Goal: Task Accomplishment & Management: Use online tool/utility

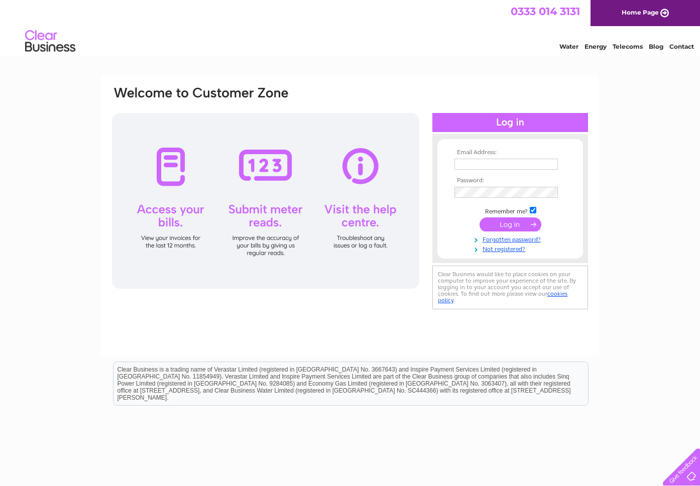
type input "ianwallace92@gmail.com"
click at [508, 224] on input "submit" at bounding box center [511, 225] width 62 height 14
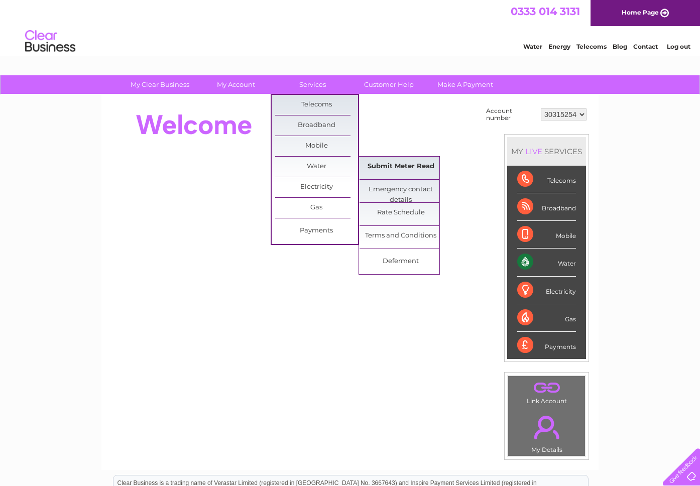
click at [399, 167] on link "Submit Meter Read" at bounding box center [401, 167] width 83 height 20
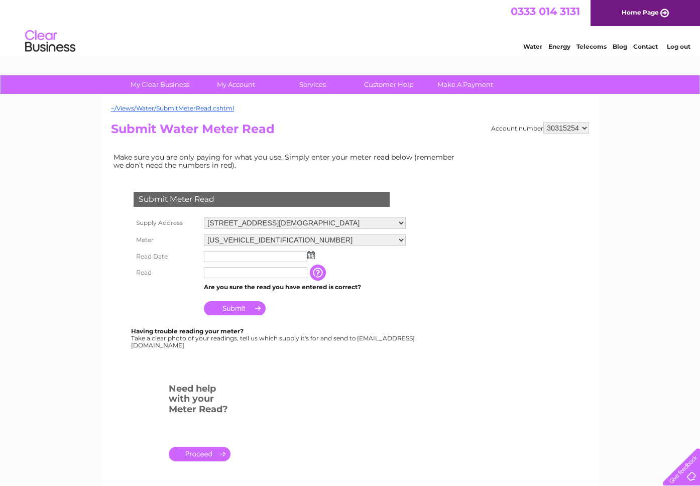
click at [311, 256] on img at bounding box center [312, 255] width 8 height 8
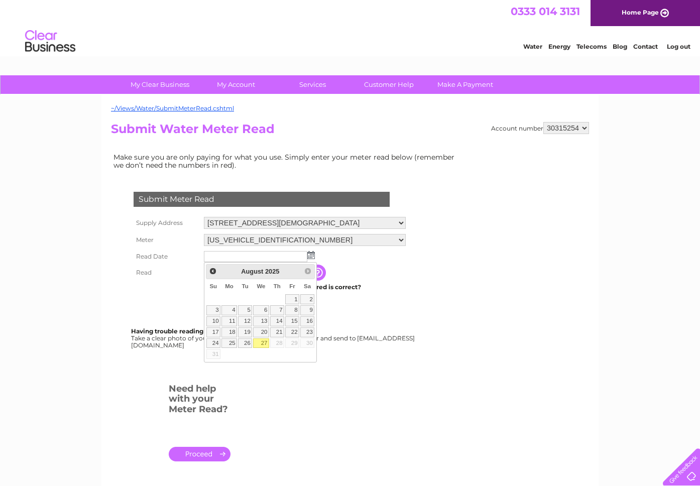
click at [263, 342] on link "27" at bounding box center [261, 344] width 16 height 10
type input "[DATE]"
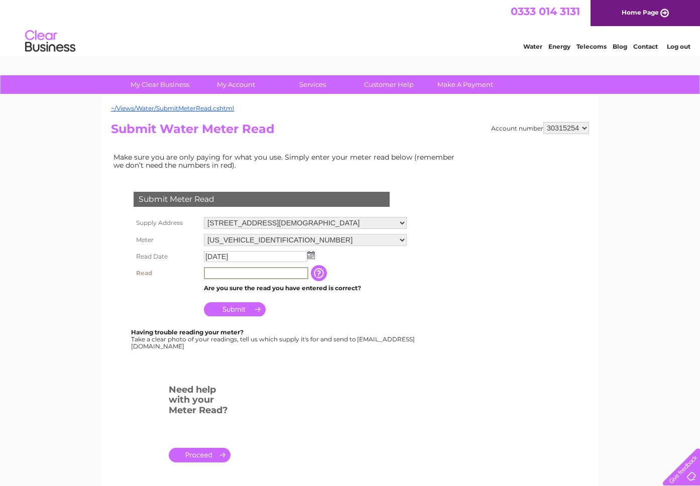
click at [228, 274] on input "text" at bounding box center [256, 273] width 105 height 12
type input "127"
click at [238, 309] on input "Submit" at bounding box center [235, 308] width 62 height 14
